Goal: Information Seeking & Learning: Learn about a topic

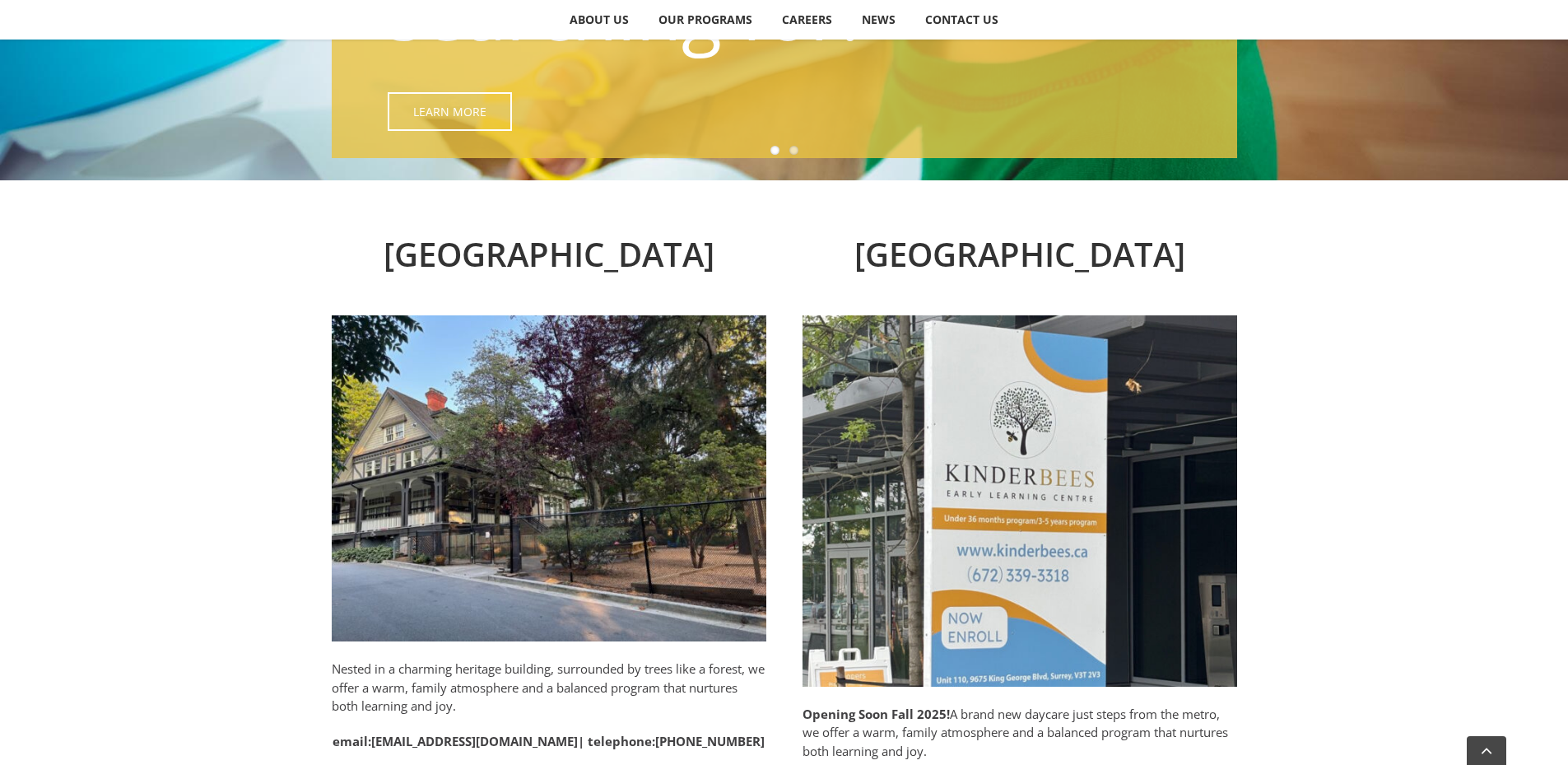
scroll to position [659, 0]
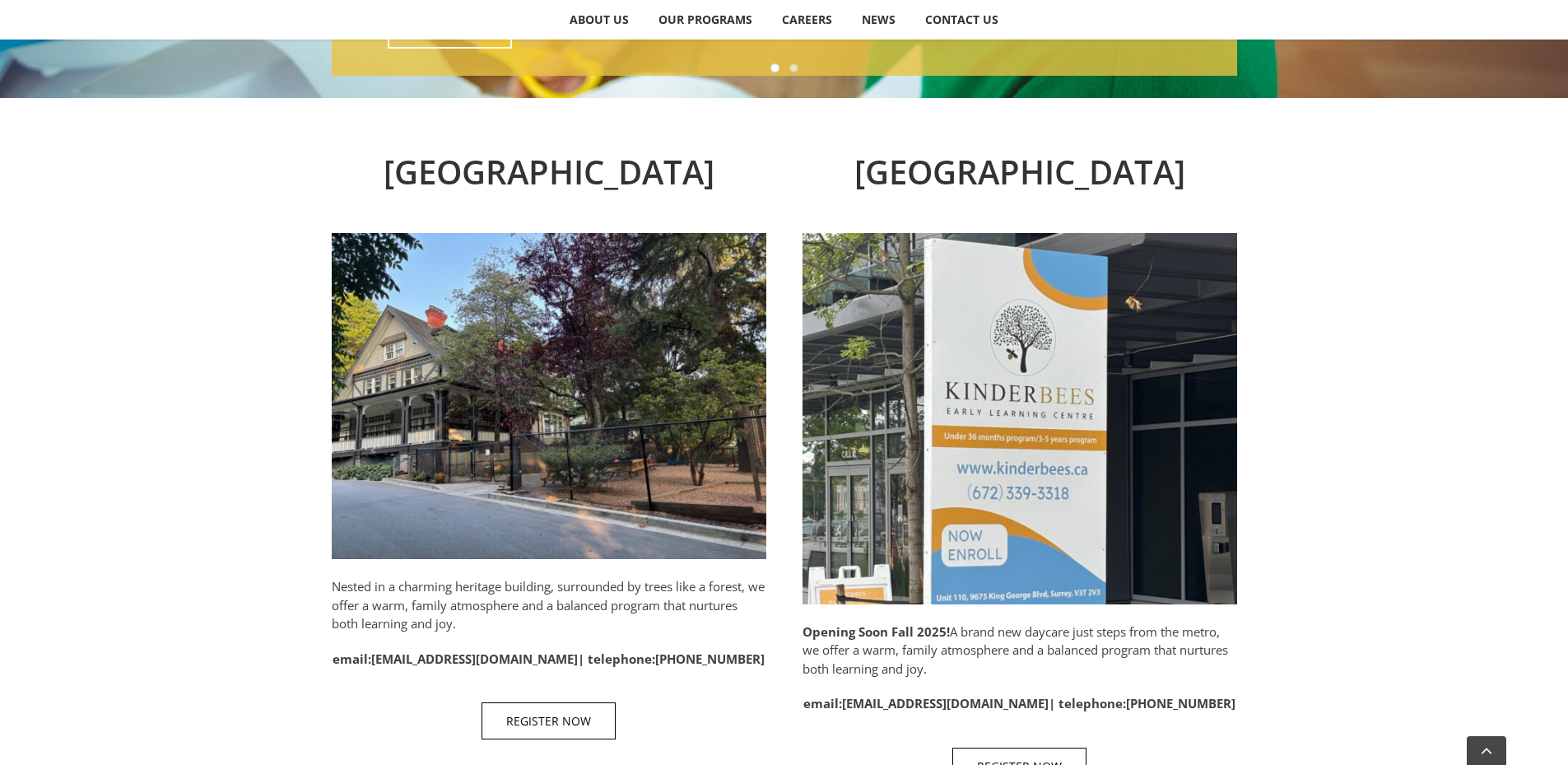
click at [565, 392] on img at bounding box center [549, 395] width 435 height 326
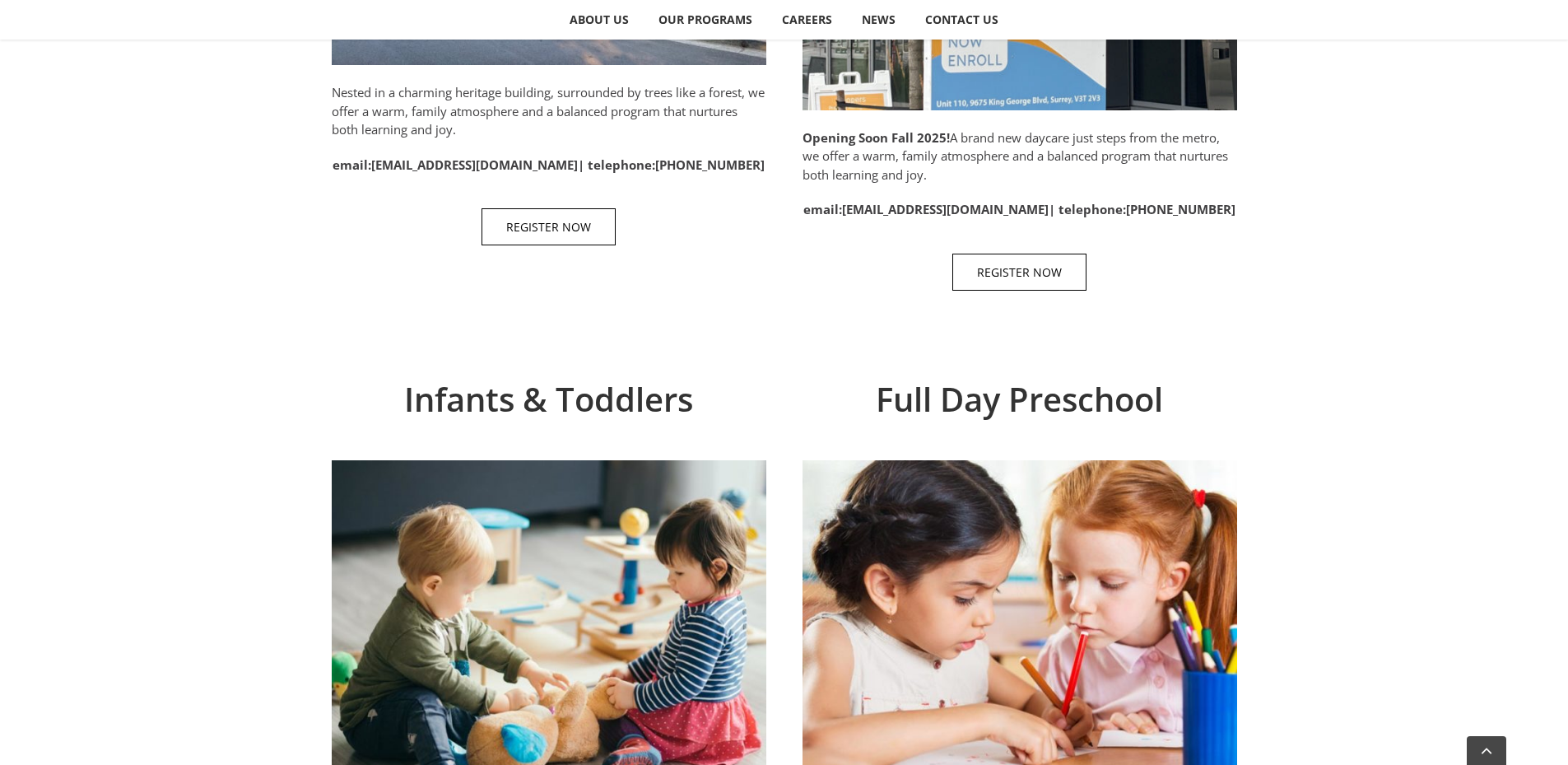
scroll to position [823, 0]
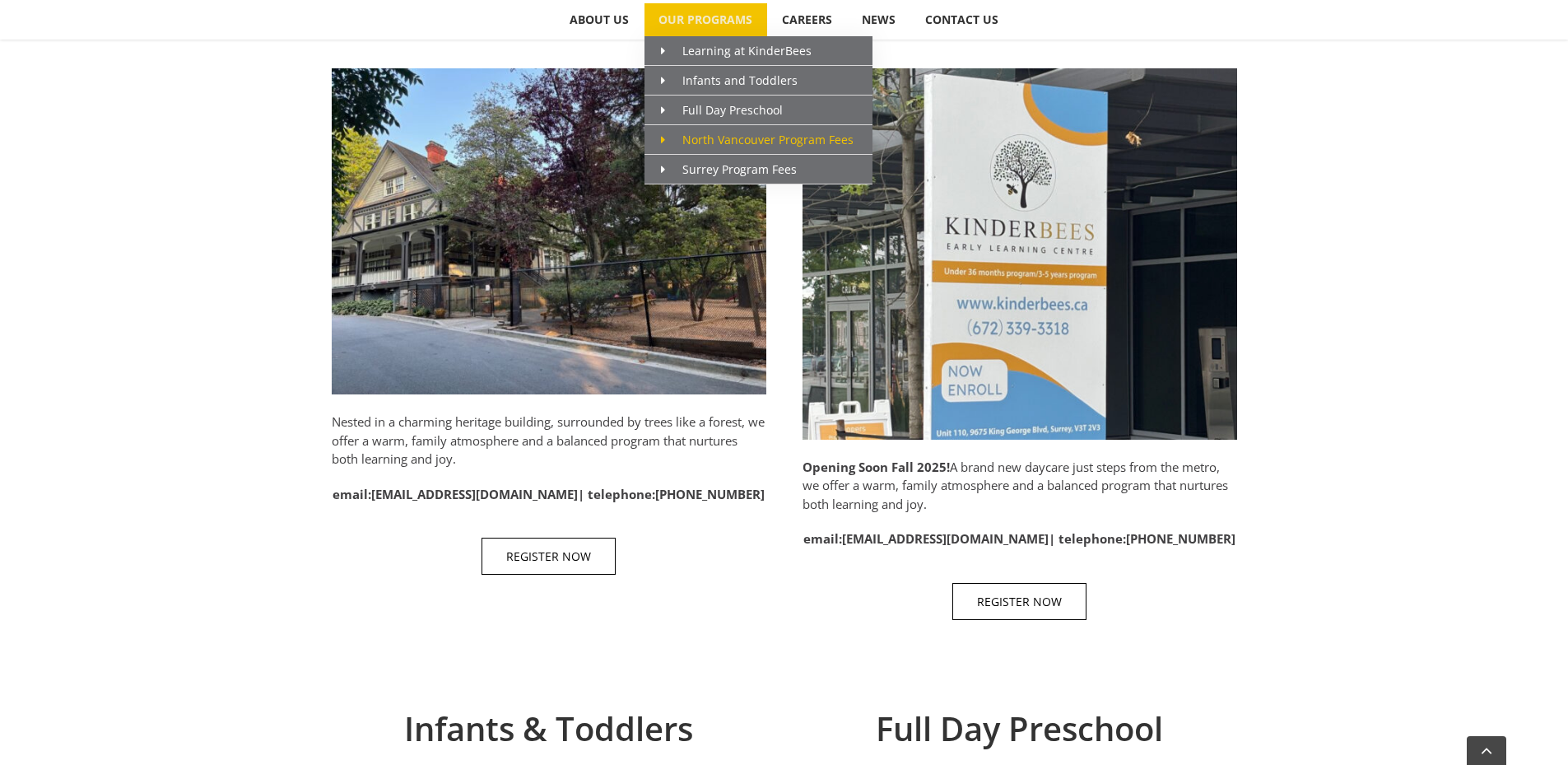
click at [755, 137] on span "North Vancouver Program Fees" at bounding box center [756, 139] width 192 height 15
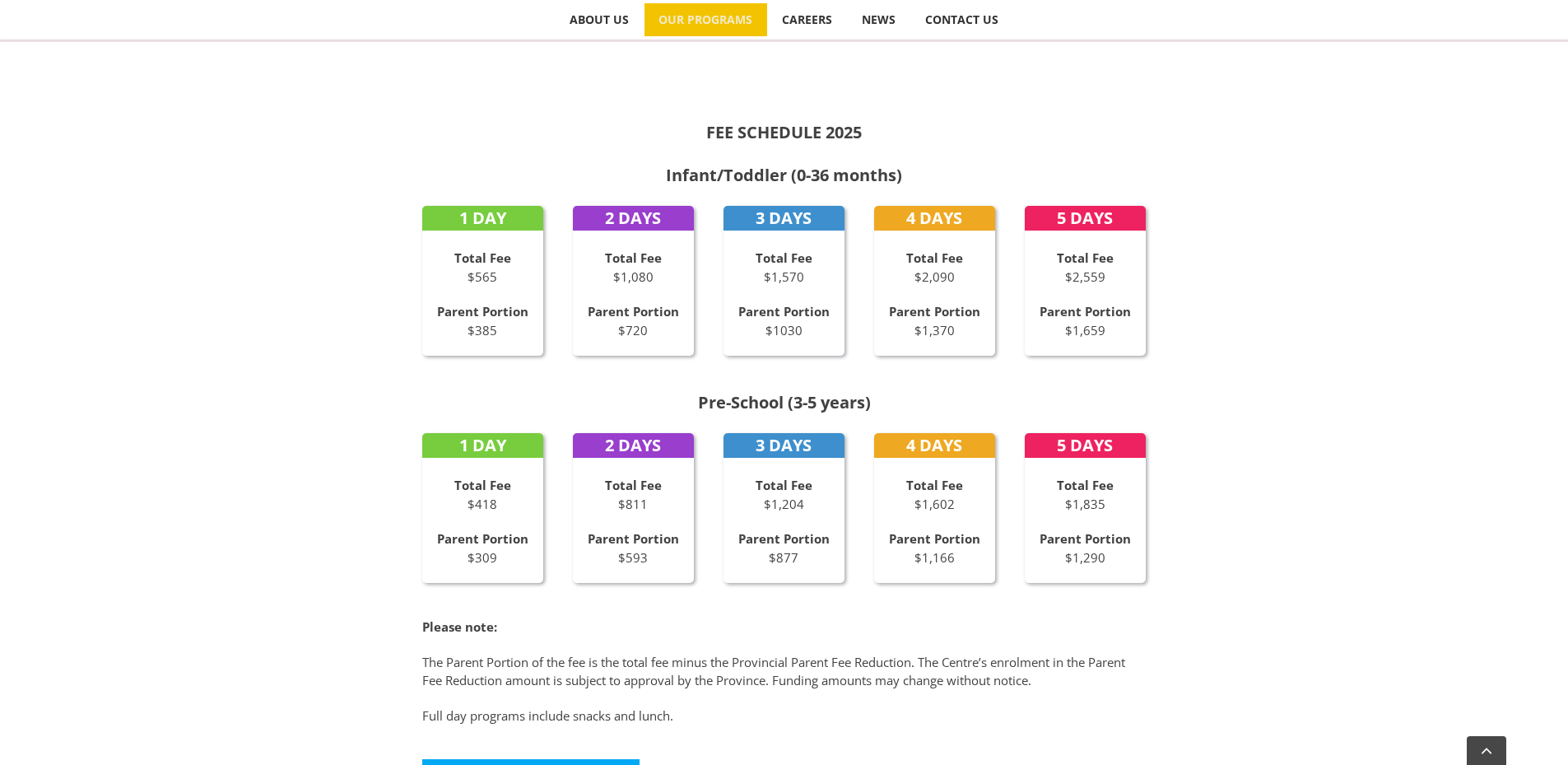
scroll to position [823, 0]
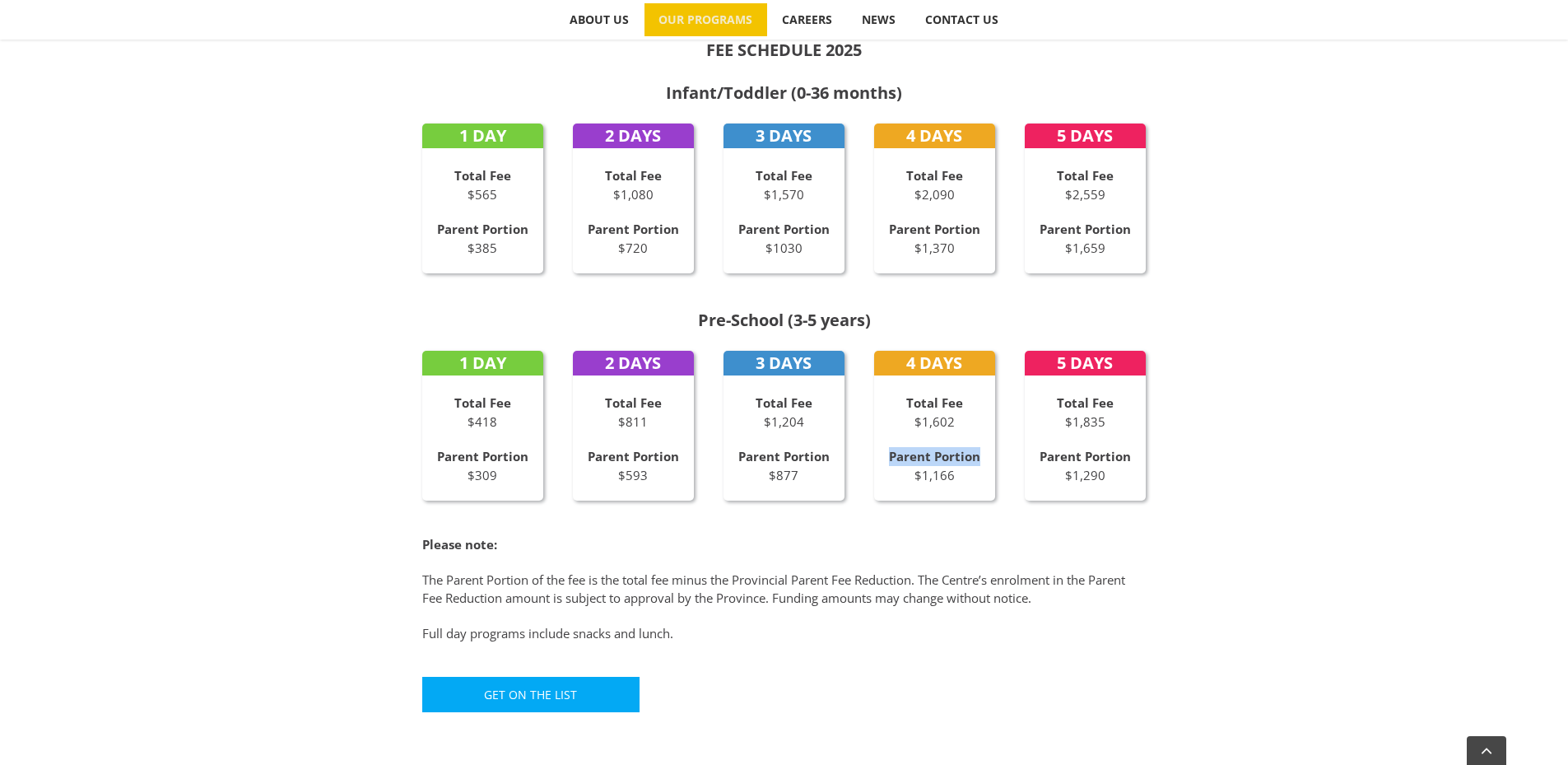
drag, startPoint x: 978, startPoint y: 456, endPoint x: 891, endPoint y: 454, distance: 87.0
click at [891, 454] on strong "Parent Portion" at bounding box center [934, 456] width 92 height 16
copy strong "Parent Portion"
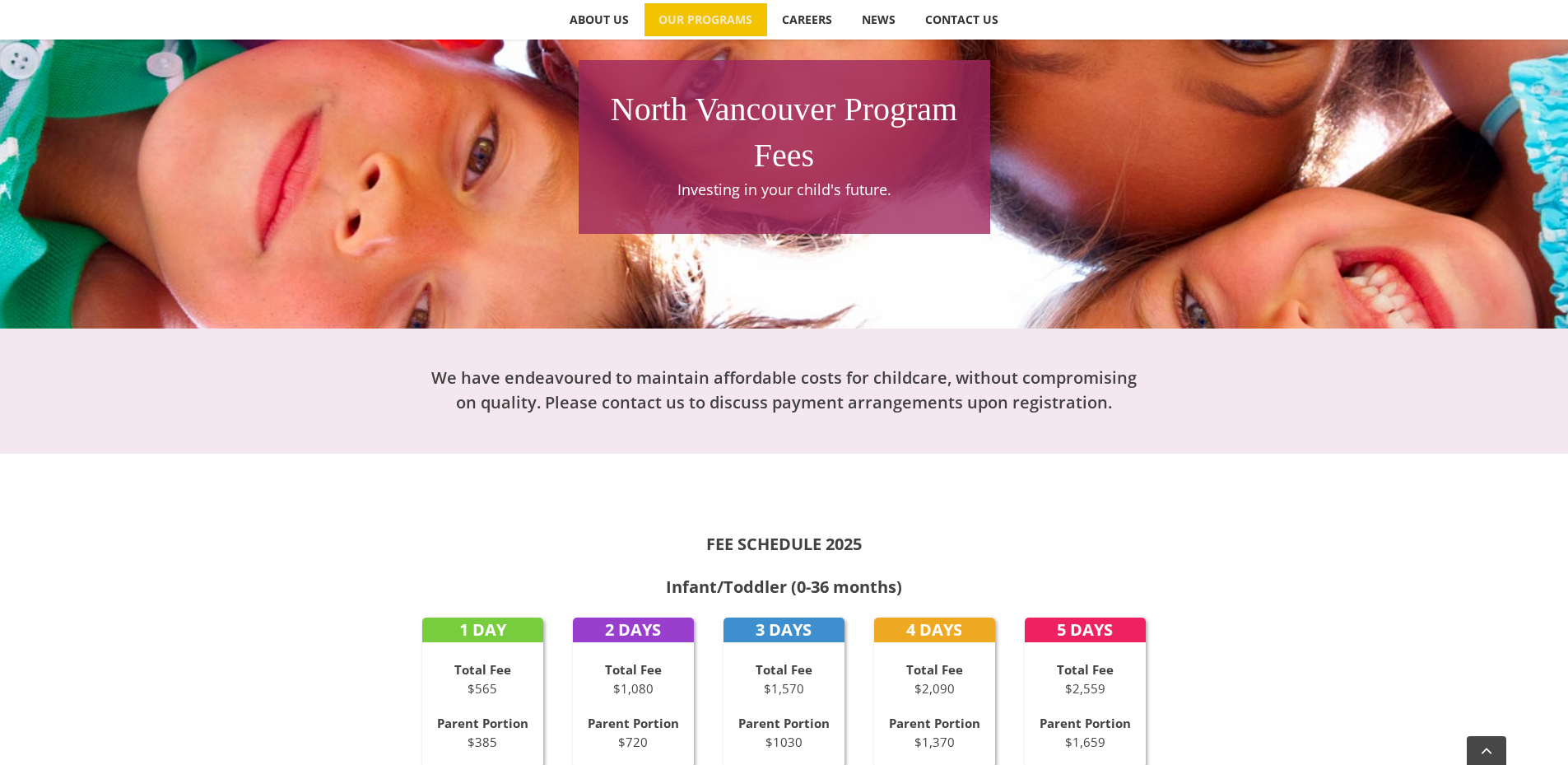
scroll to position [0, 0]
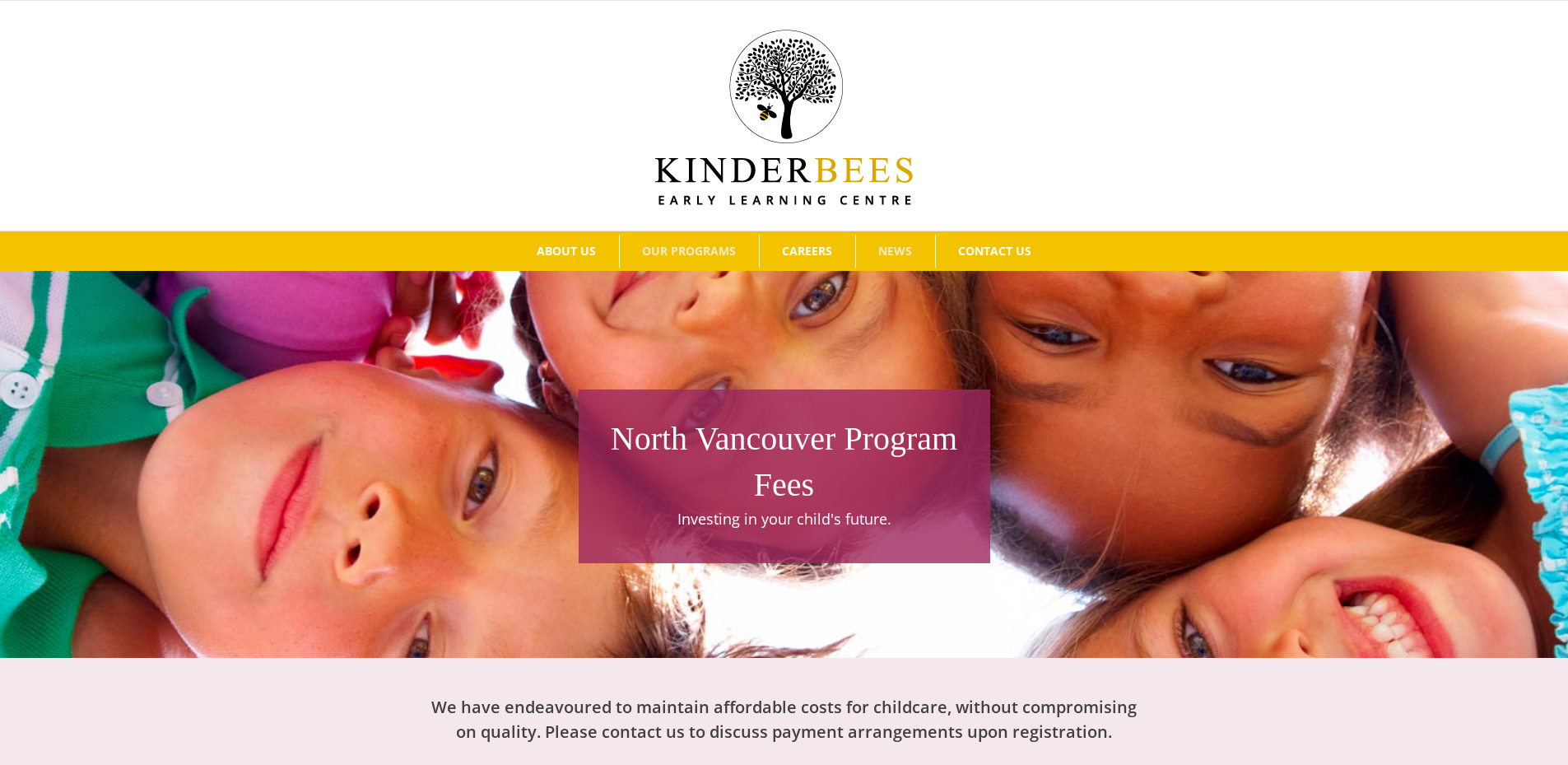
click at [894, 249] on span "NEWS" at bounding box center [895, 251] width 34 height 12
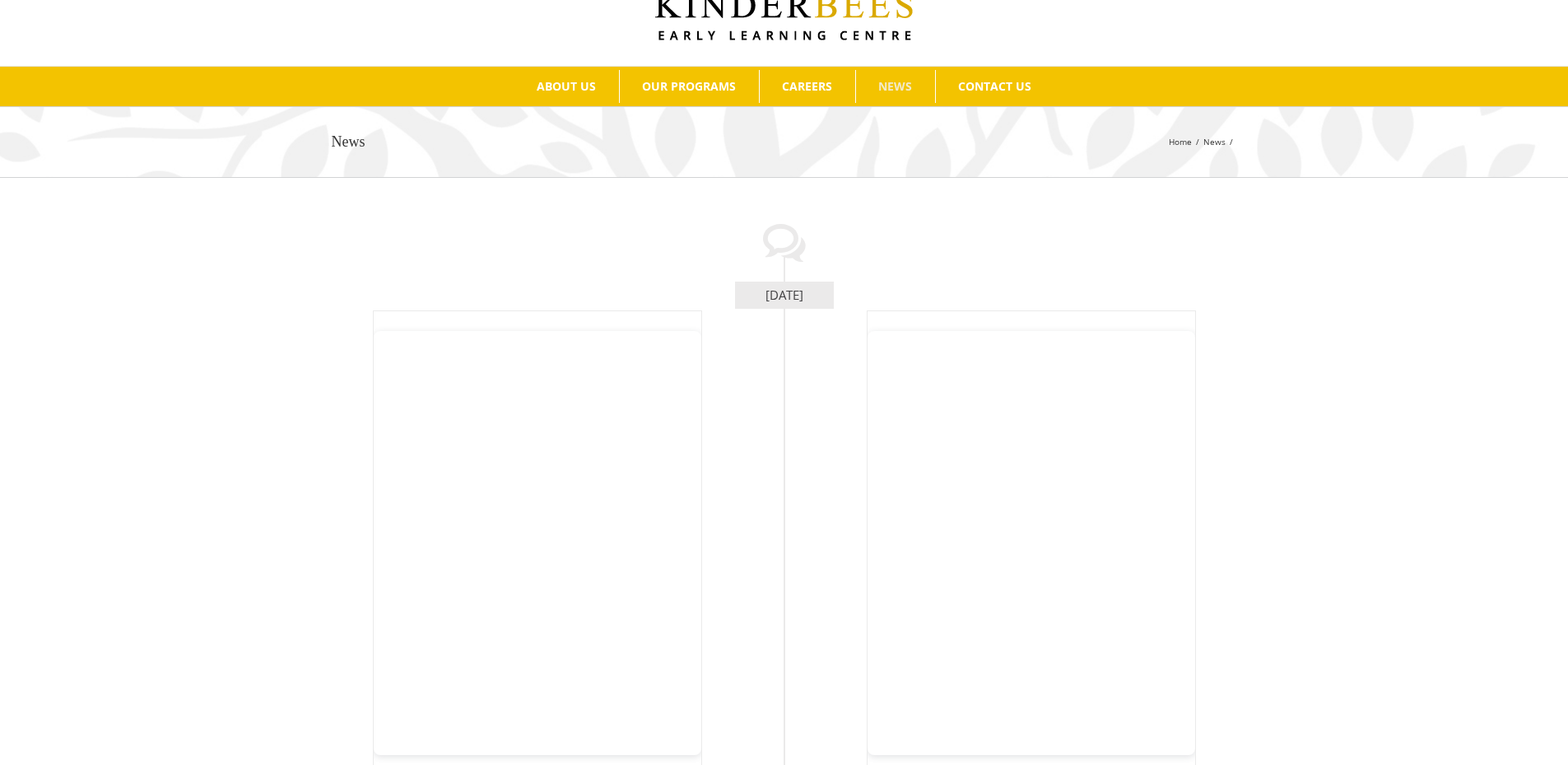
scroll to position [82, 0]
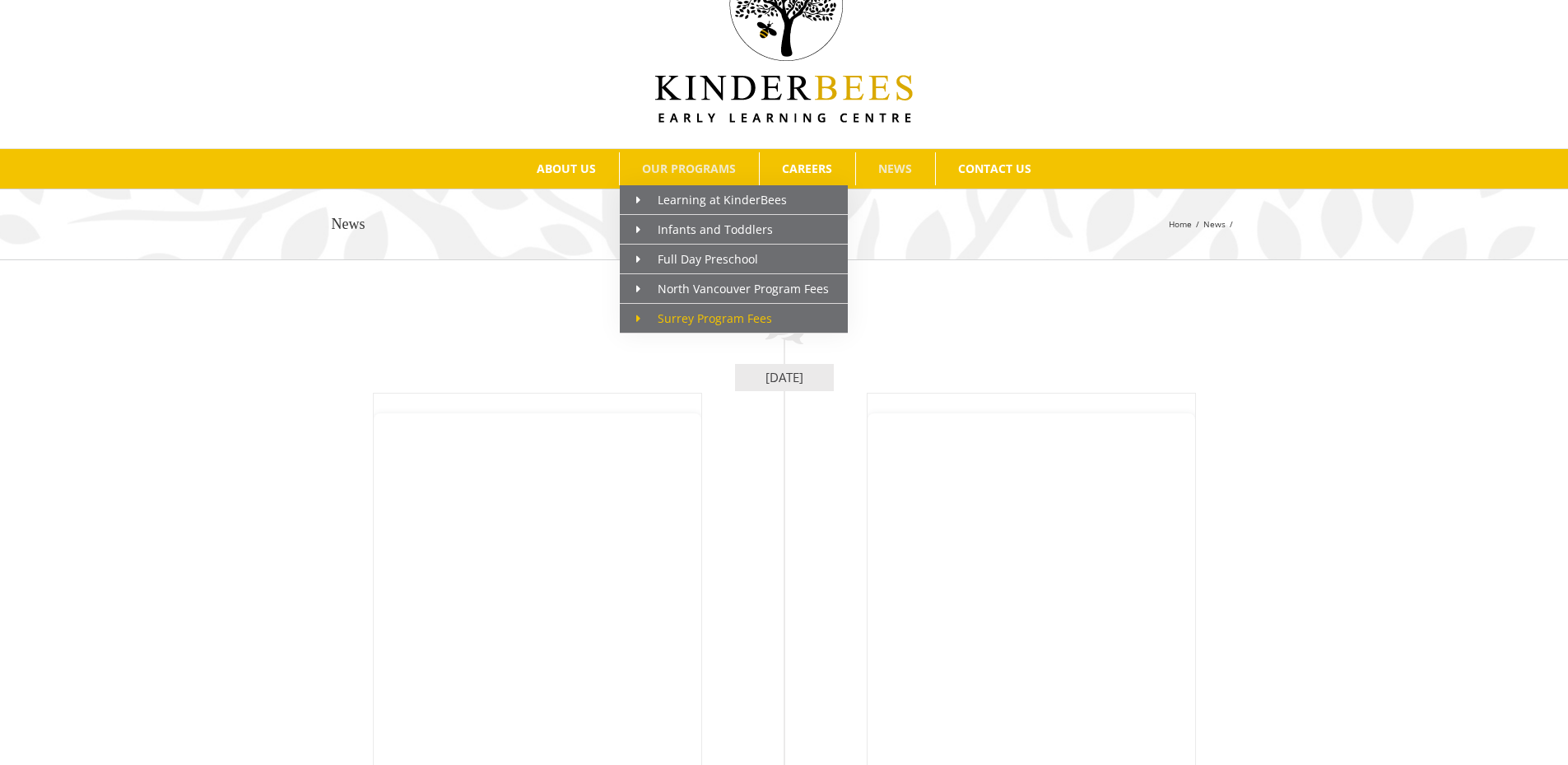
click at [727, 318] on span "Surrey Program Fees" at bounding box center [704, 318] width 136 height 15
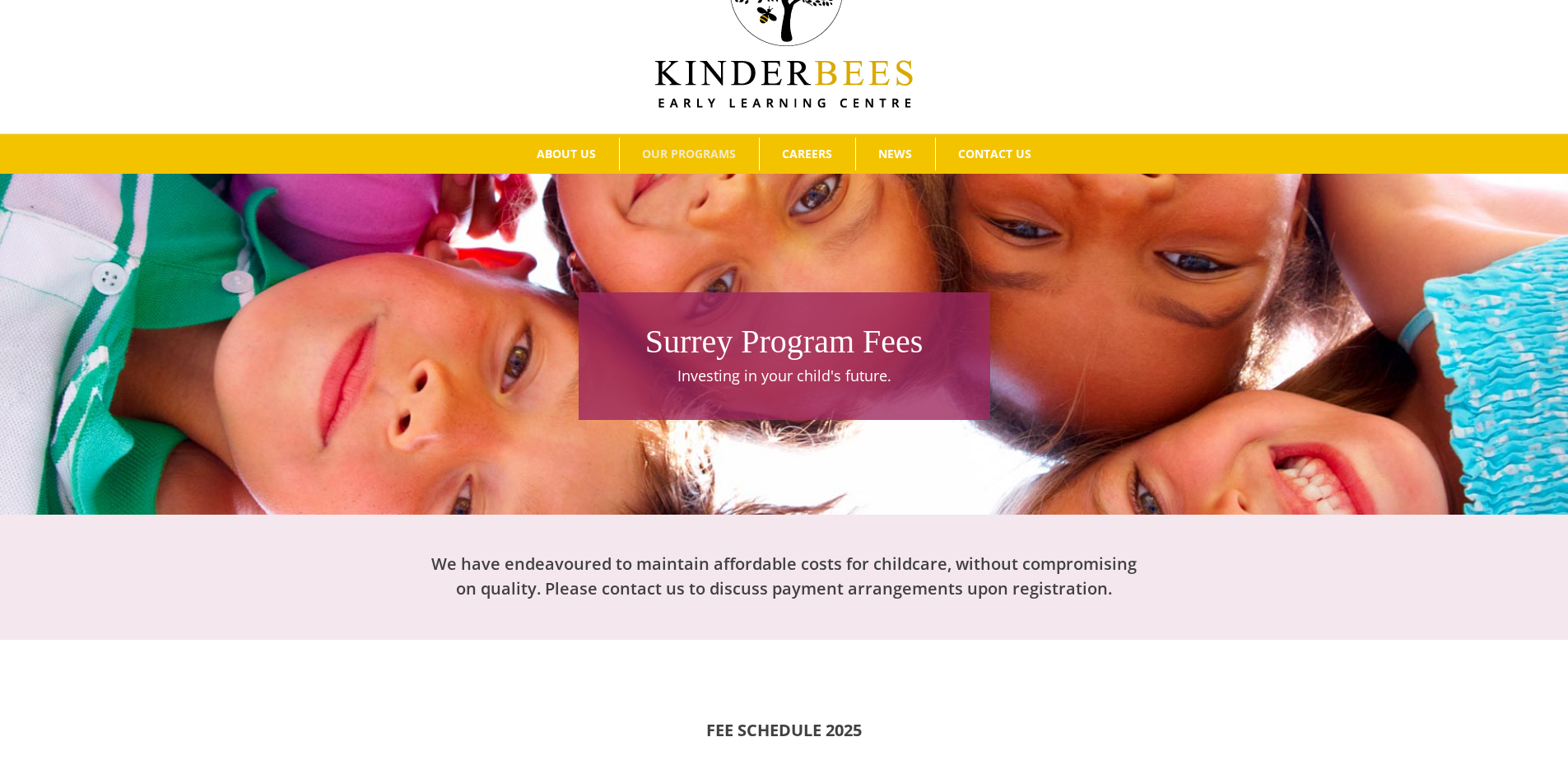
scroll to position [14, 0]
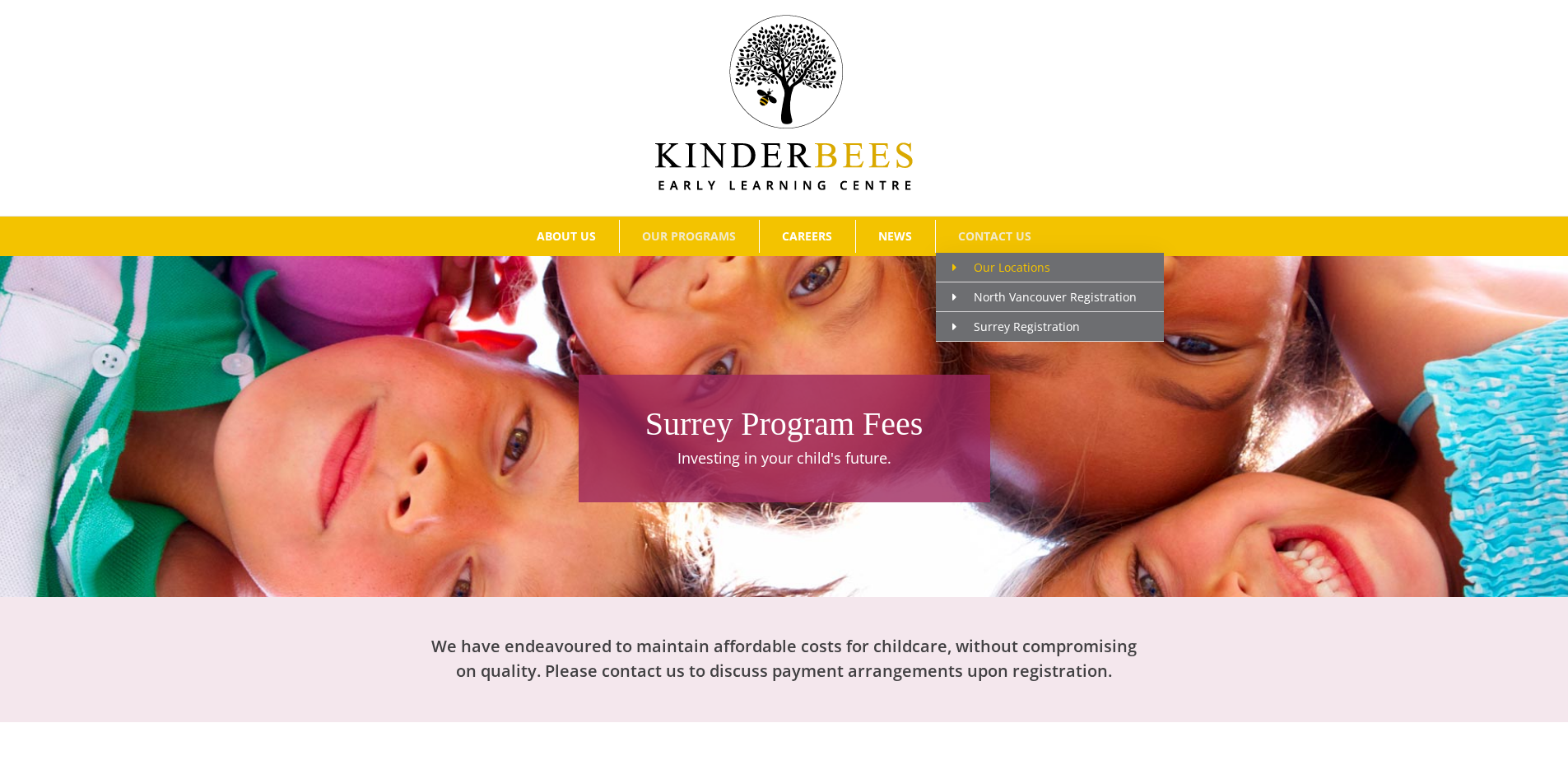
click at [997, 269] on span "Our Locations" at bounding box center [1001, 267] width 98 height 15
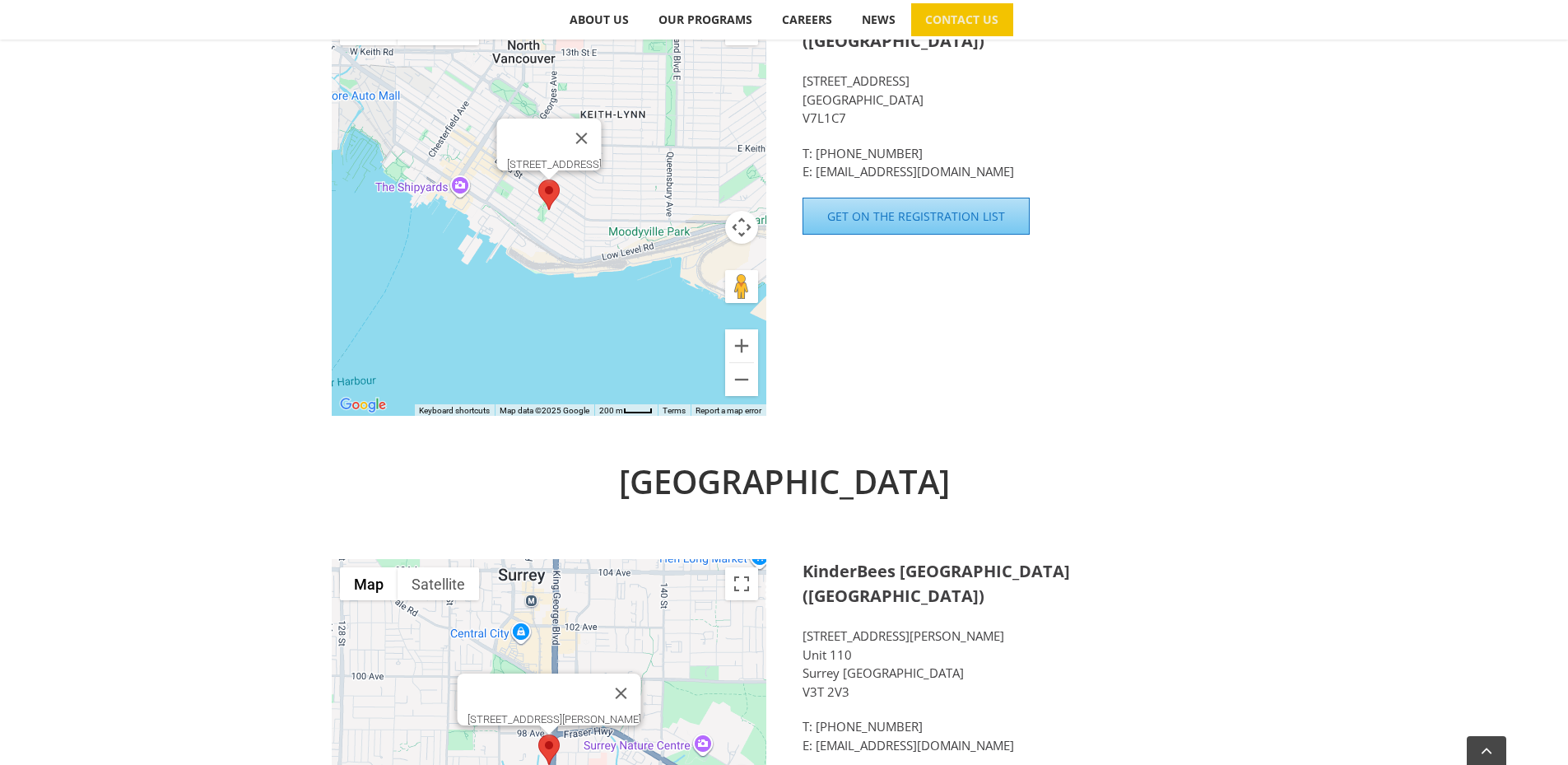
scroll to position [905, 0]
